Goal: Obtain resource: Obtain resource

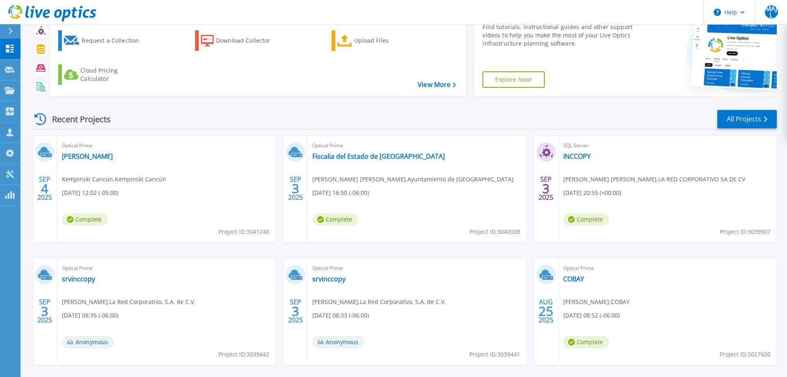
scroll to position [77, 0]
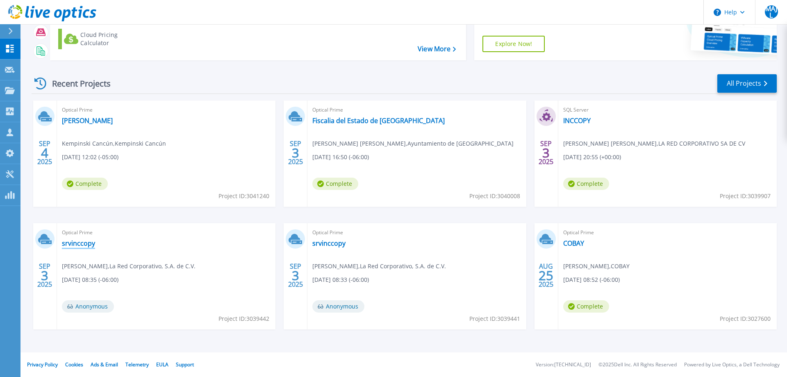
click at [84, 243] on link "srvinccopy" at bounding box center [78, 243] width 33 height 8
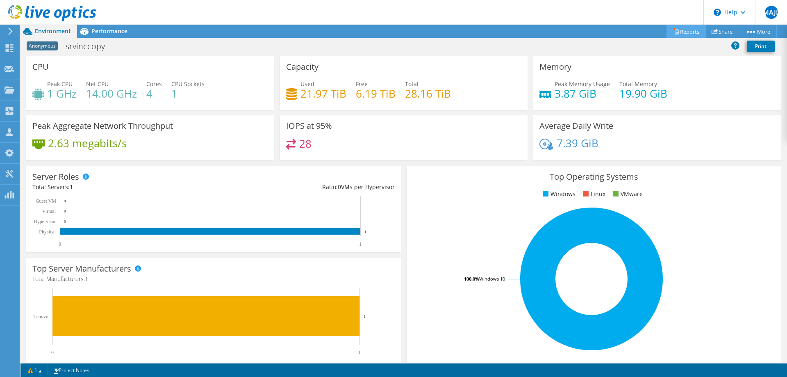
click at [686, 34] on link "Reports" at bounding box center [685, 31] width 39 height 13
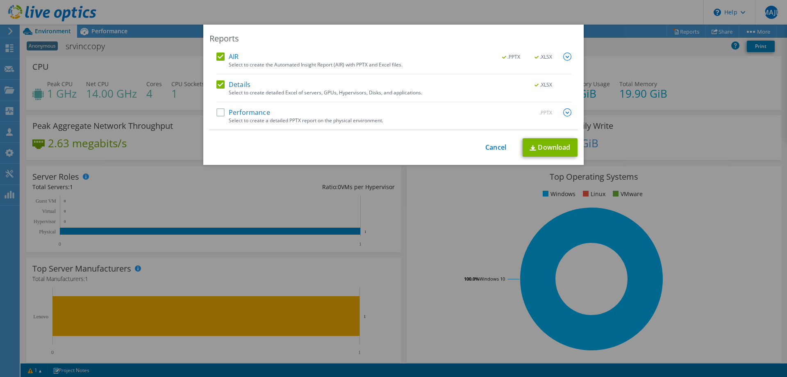
click at [231, 114] on label "Performance" at bounding box center [243, 112] width 54 height 8
click at [0, 0] on input "Performance" at bounding box center [0, 0] width 0 height 0
click at [239, 84] on label "Details" at bounding box center [233, 84] width 34 height 8
click at [0, 0] on input "Details" at bounding box center [0, 0] width 0 height 0
click at [238, 50] on div "Reports AIR .PPTX .XLSX Select to create the Automated Insight Report (AIR) wit…" at bounding box center [393, 95] width 380 height 140
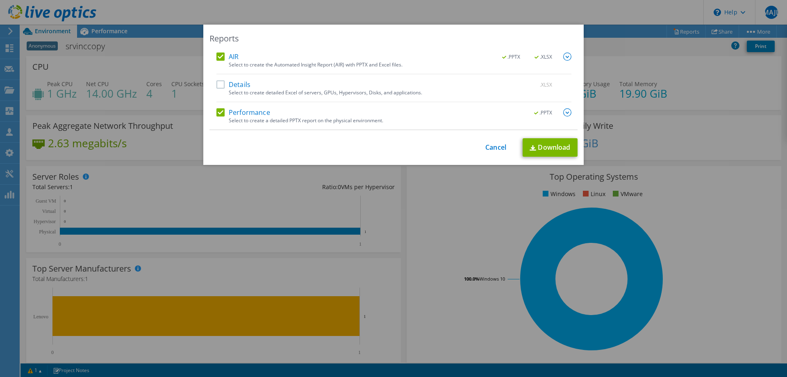
click at [234, 58] on label "AIR" at bounding box center [227, 56] width 22 height 8
click at [0, 0] on input "AIR" at bounding box center [0, 0] width 0 height 0
click at [567, 114] on img at bounding box center [567, 112] width 8 height 8
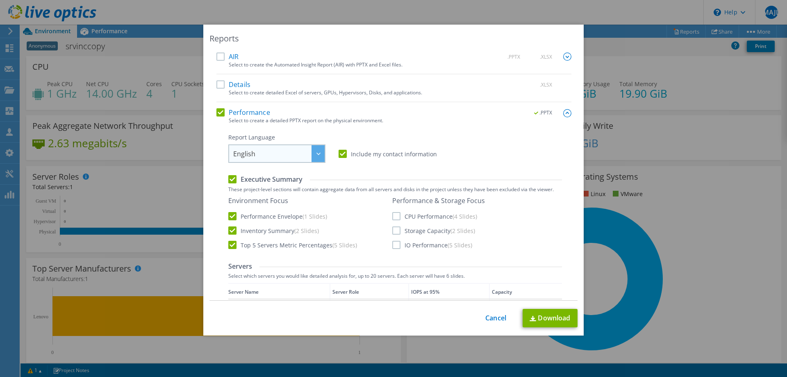
click at [259, 150] on span "English" at bounding box center [278, 153] width 91 height 17
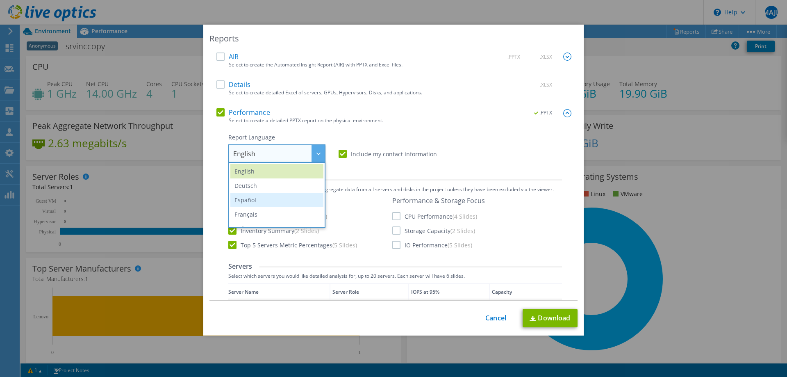
click at [252, 202] on li "Español" at bounding box center [276, 200] width 93 height 14
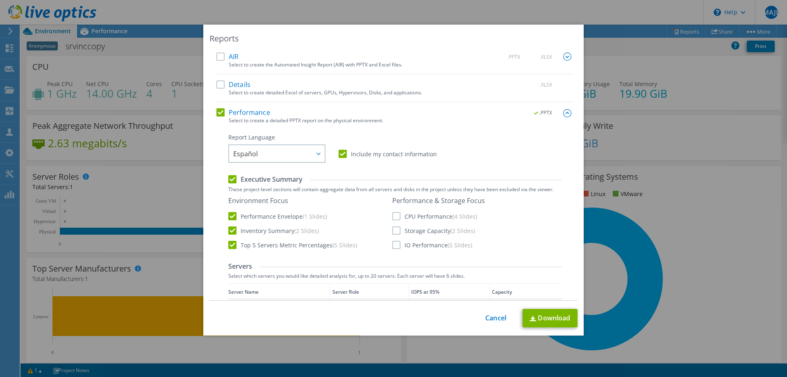
click at [411, 217] on label "CPU Performance (4 Slides)" at bounding box center [434, 216] width 85 height 8
click at [0, 0] on input "CPU Performance (4 Slides)" at bounding box center [0, 0] width 0 height 0
click at [412, 241] on label "IO Performance (5 Slides)" at bounding box center [432, 245] width 80 height 8
click at [0, 0] on input "IO Performance (5 Slides)" at bounding box center [0, 0] width 0 height 0
click at [404, 229] on label "Storage Capacity (2 Slides)" at bounding box center [433, 230] width 83 height 8
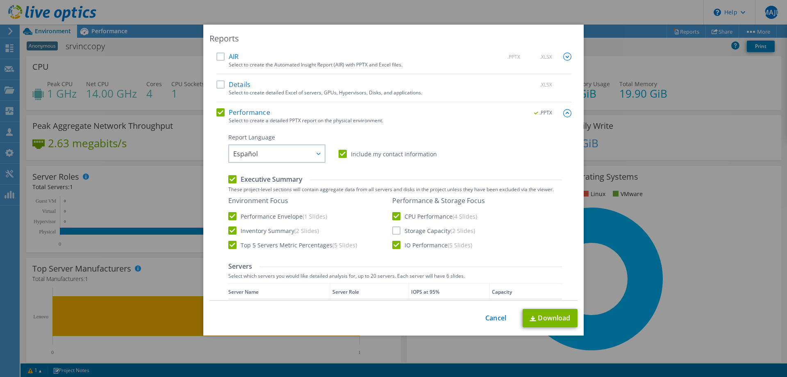
click at [0, 0] on input "Storage Capacity (2 Slides)" at bounding box center [0, 0] width 0 height 0
click at [290, 241] on div "Environment Focus Performance Envelope (1 Slides) Inventory Summary (2 Slides) …" at bounding box center [309, 222] width 162 height 52
click at [289, 242] on label "Top 5 Servers Metric Percentages (5 Slides)" at bounding box center [292, 245] width 129 height 8
click at [0, 0] on input "Top 5 Servers Metric Percentages (5 Slides)" at bounding box center [0, 0] width 0 height 0
click at [250, 233] on label "Inventory Summary (2 Slides)" at bounding box center [273, 230] width 91 height 8
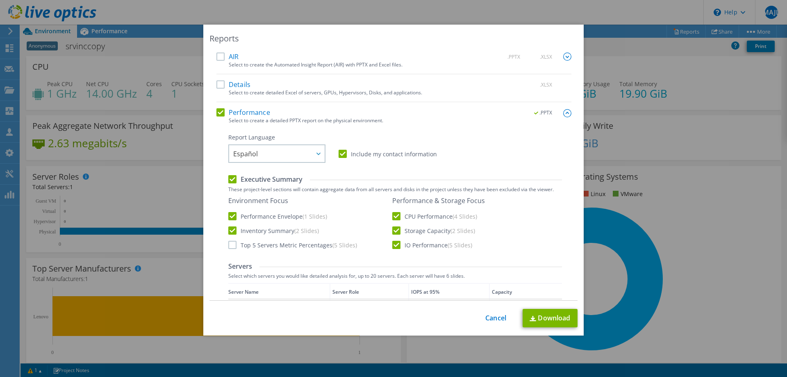
click at [0, 0] on input "Inventory Summary (2 Slides)" at bounding box center [0, 0] width 0 height 0
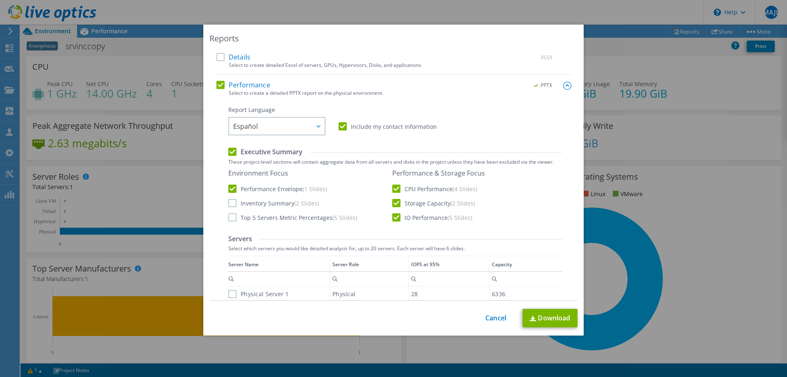
scroll to position [142, 0]
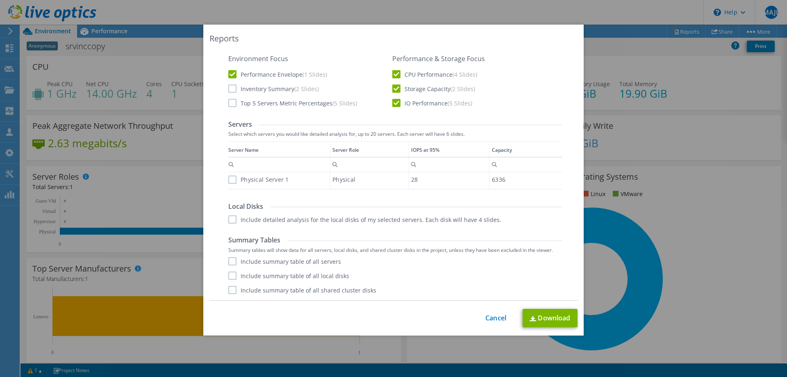
click at [234, 179] on label "Physical Server 1" at bounding box center [258, 179] width 61 height 8
click at [0, 0] on input "Physical Server 1" at bounding box center [0, 0] width 0 height 0
click at [235, 261] on label "Include summary table of all servers" at bounding box center [284, 261] width 113 height 8
click at [0, 0] on input "Include summary table of all servers" at bounding box center [0, 0] width 0 height 0
drag, startPoint x: 233, startPoint y: 274, endPoint x: 233, endPoint y: 284, distance: 10.3
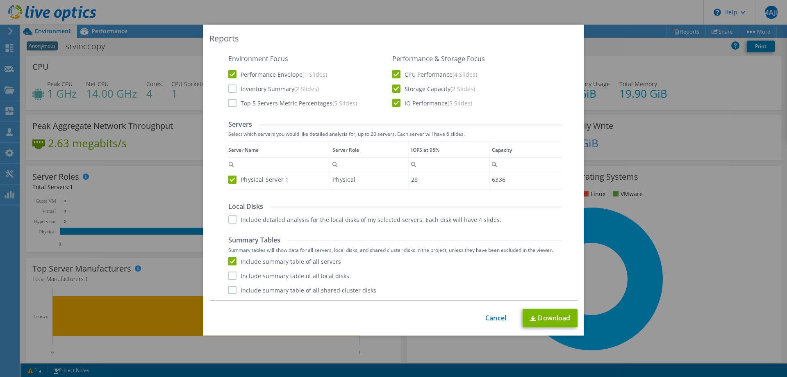
click at [233, 275] on label "Include summary table of all local disks" at bounding box center [288, 275] width 121 height 8
click at [0, 0] on input "Include summary table of all local disks" at bounding box center [0, 0] width 0 height 0
click at [235, 291] on label "Include summary table of all shared cluster disks" at bounding box center [302, 290] width 148 height 8
click at [232, 290] on label "Include summary table of all shared cluster disks" at bounding box center [302, 290] width 148 height 8
click at [0, 0] on input "Include summary table of all shared cluster disks" at bounding box center [0, 0] width 0 height 0
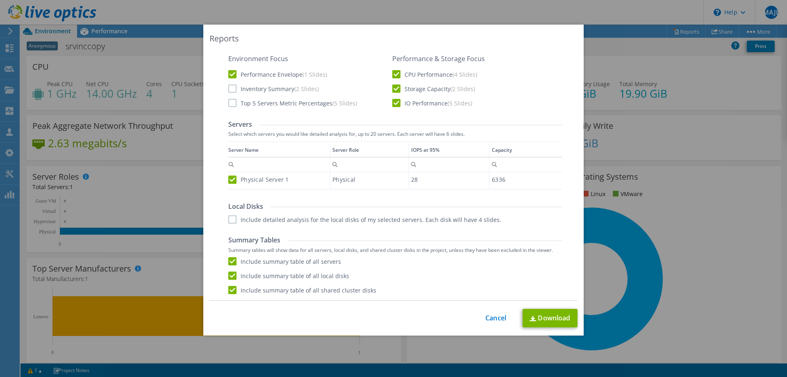
click at [245, 289] on label "Include summary table of all shared cluster disks" at bounding box center [302, 290] width 148 height 8
click at [0, 0] on input "Include summary table of all shared cluster disks" at bounding box center [0, 0] width 0 height 0
click at [540, 312] on link "Download" at bounding box center [549, 318] width 55 height 18
